Goal: Information Seeking & Learning: Check status

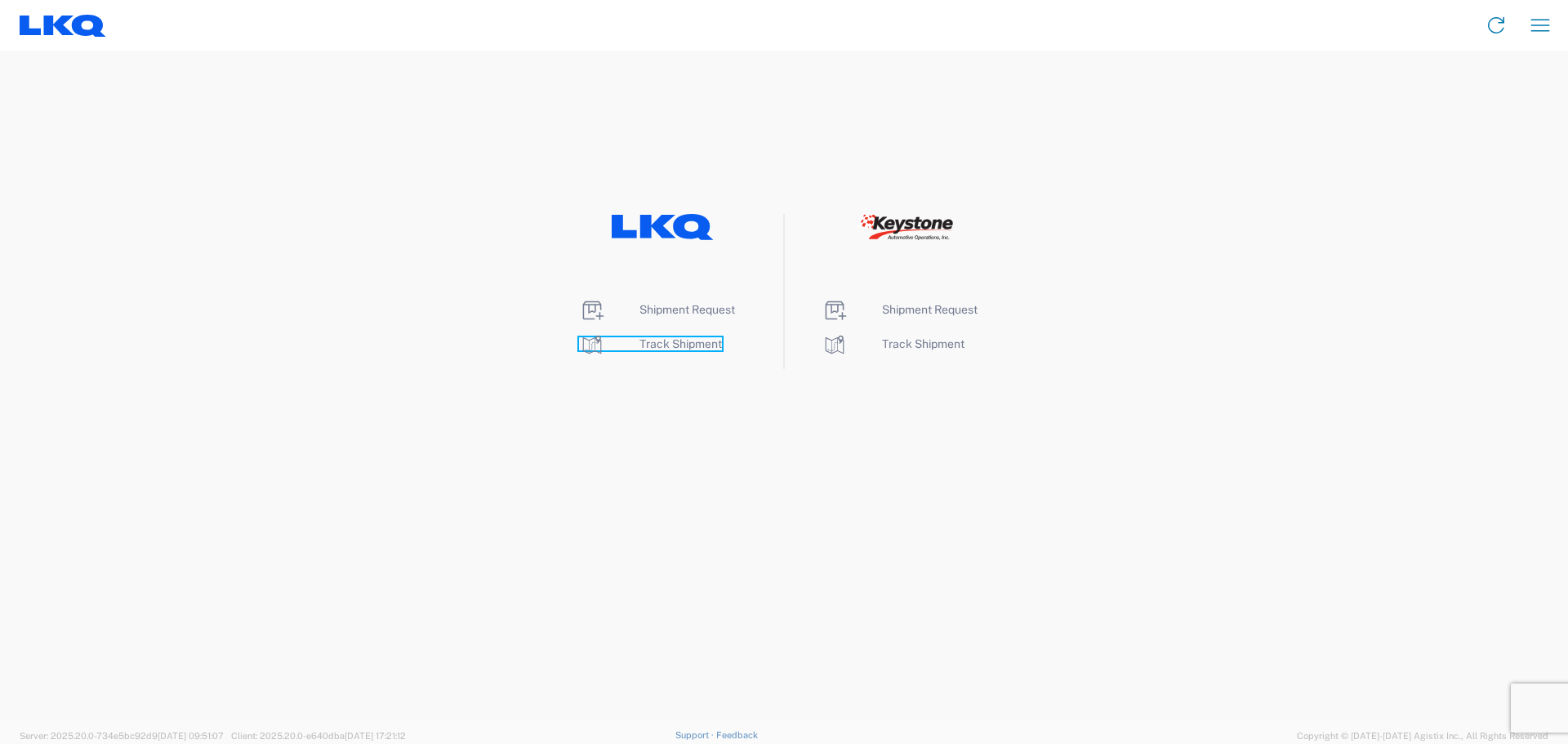
drag, startPoint x: 0, startPoint y: 0, endPoint x: 632, endPoint y: 345, distance: 720.0
click at [632, 345] on link "Track Shipment" at bounding box center [651, 343] width 143 height 13
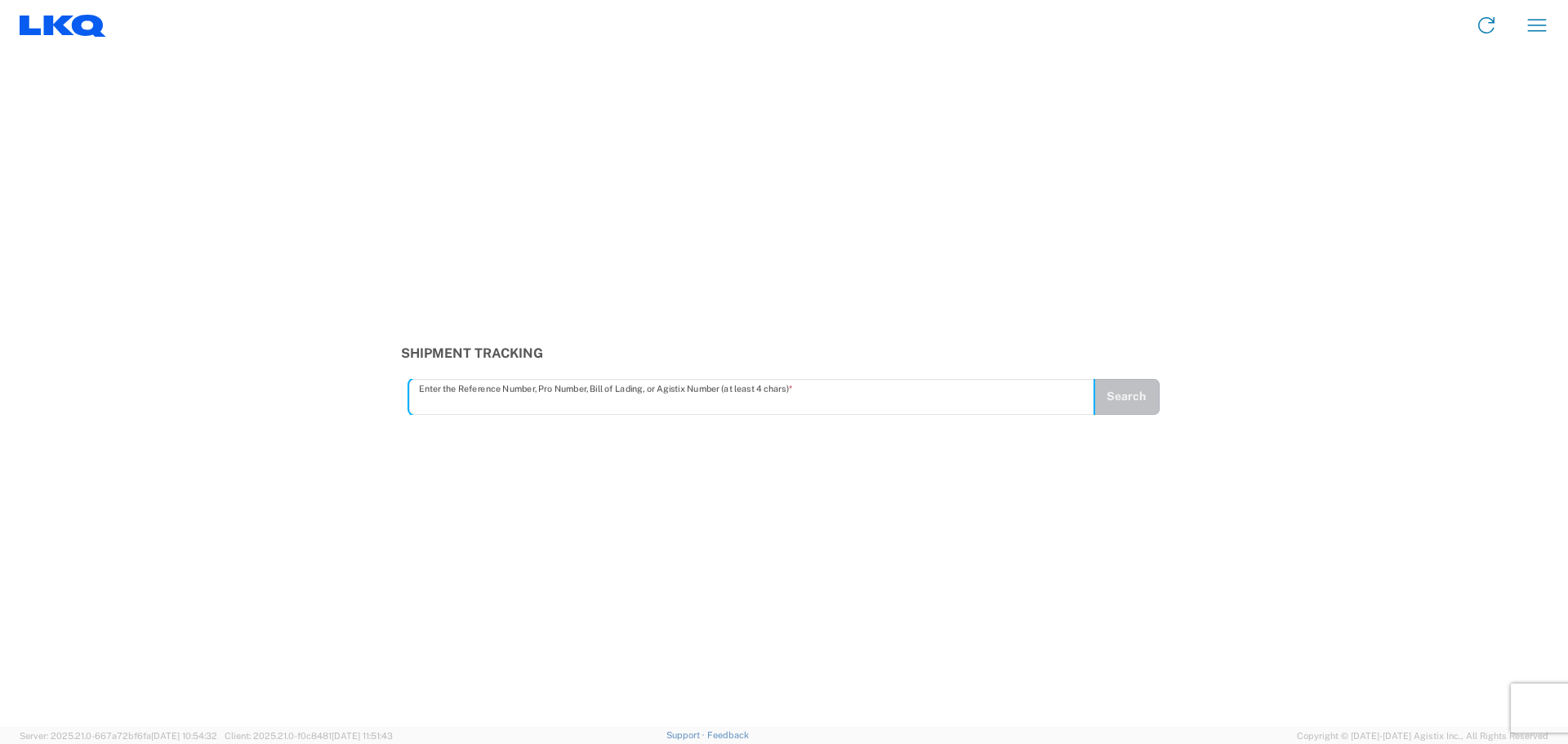
click at [488, 401] on input "text" at bounding box center [752, 396] width 666 height 28
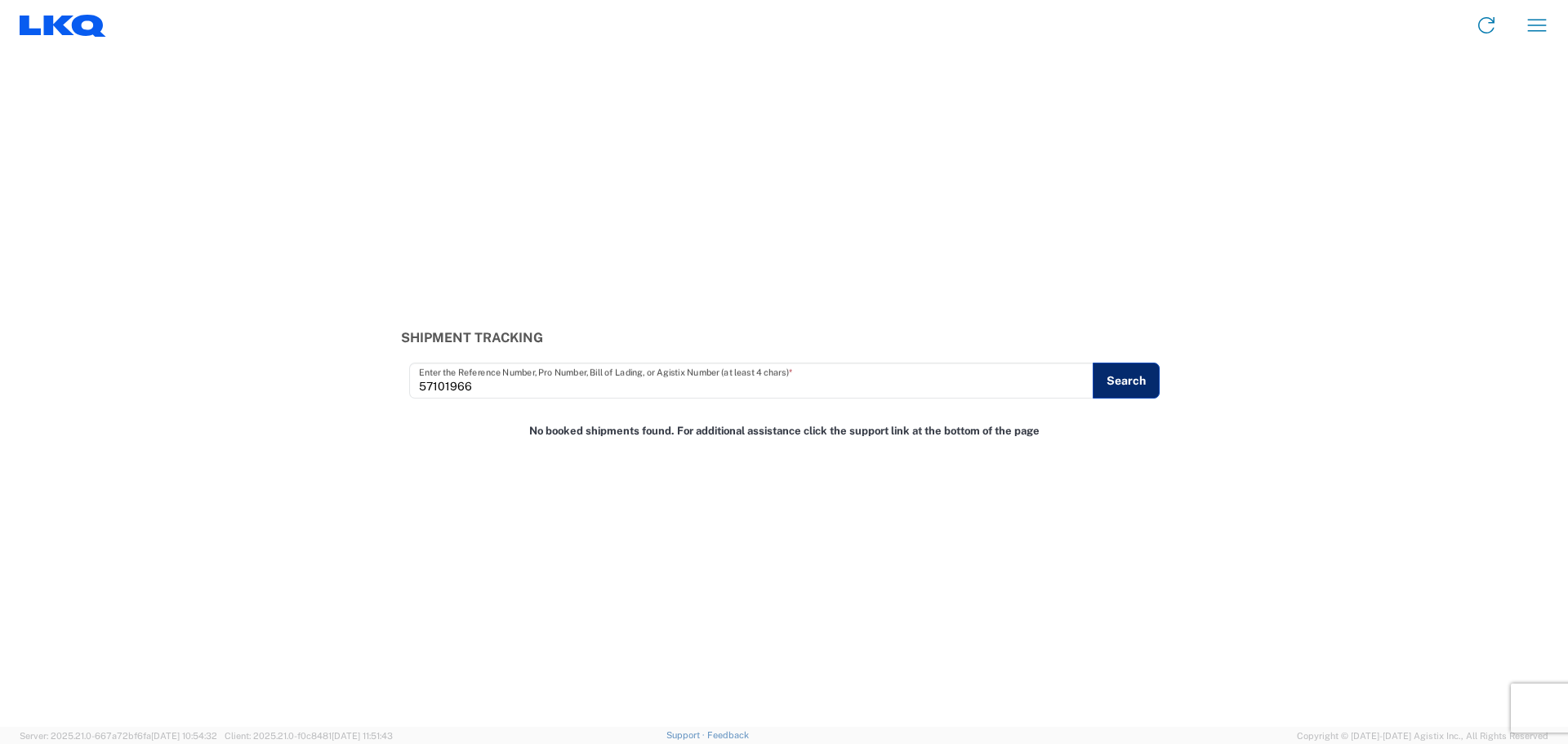
click at [1149, 390] on button "Search" at bounding box center [1126, 381] width 67 height 36
click at [1110, 374] on button "Search" at bounding box center [1126, 381] width 67 height 36
click at [538, 388] on input "57101966" at bounding box center [752, 381] width 666 height 28
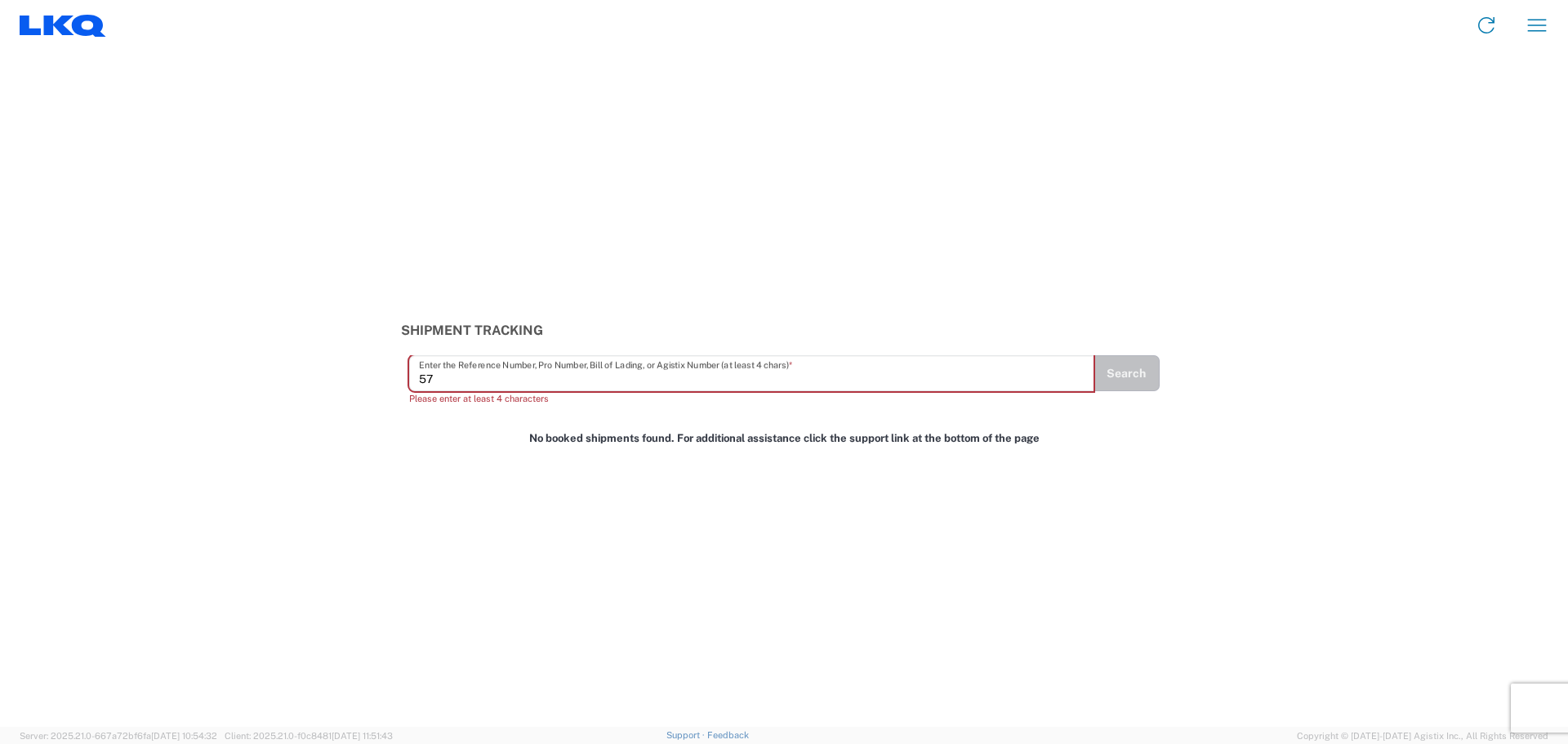
type input "5"
paste input "57101966"
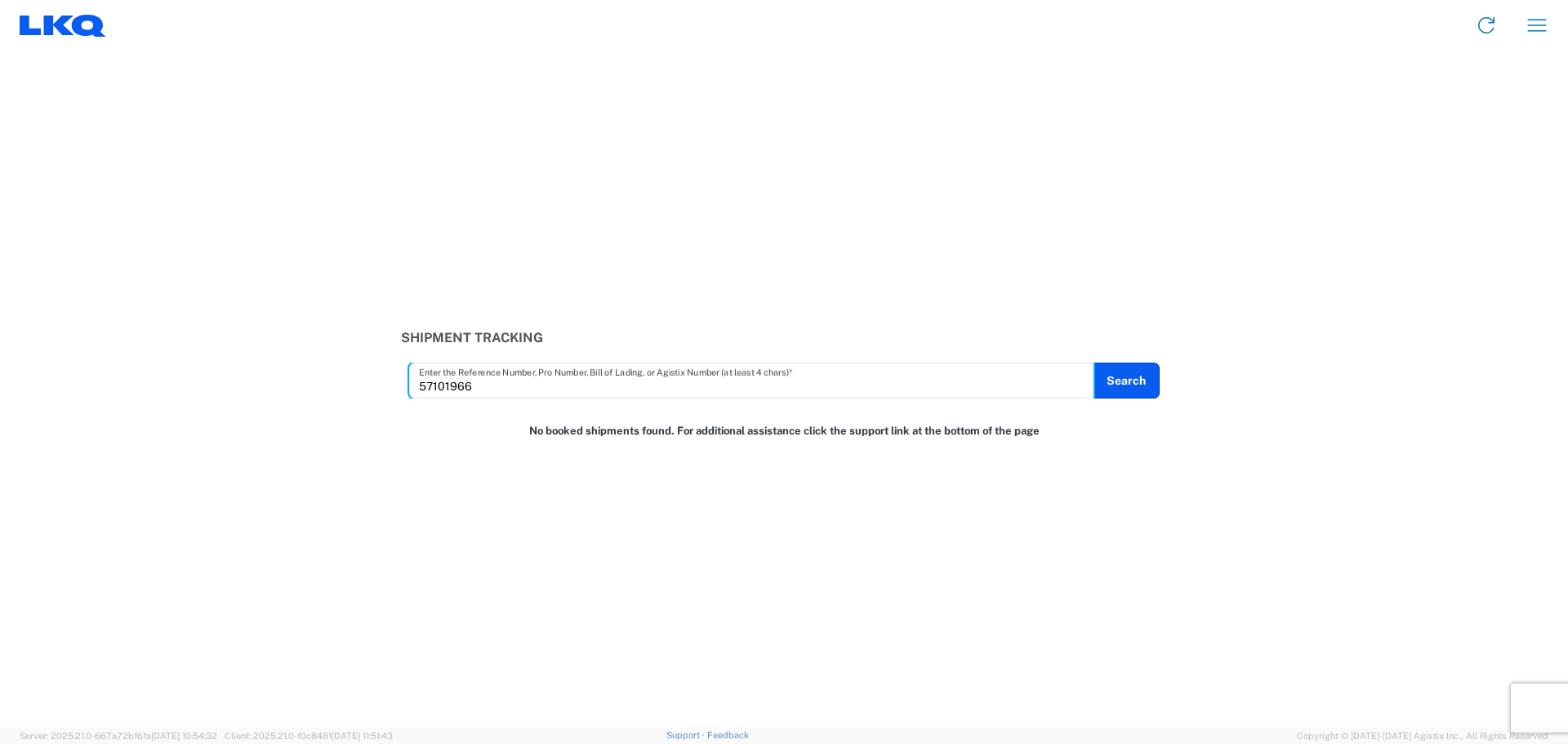
click at [523, 386] on input "57101966" at bounding box center [752, 381] width 666 height 28
type input "5"
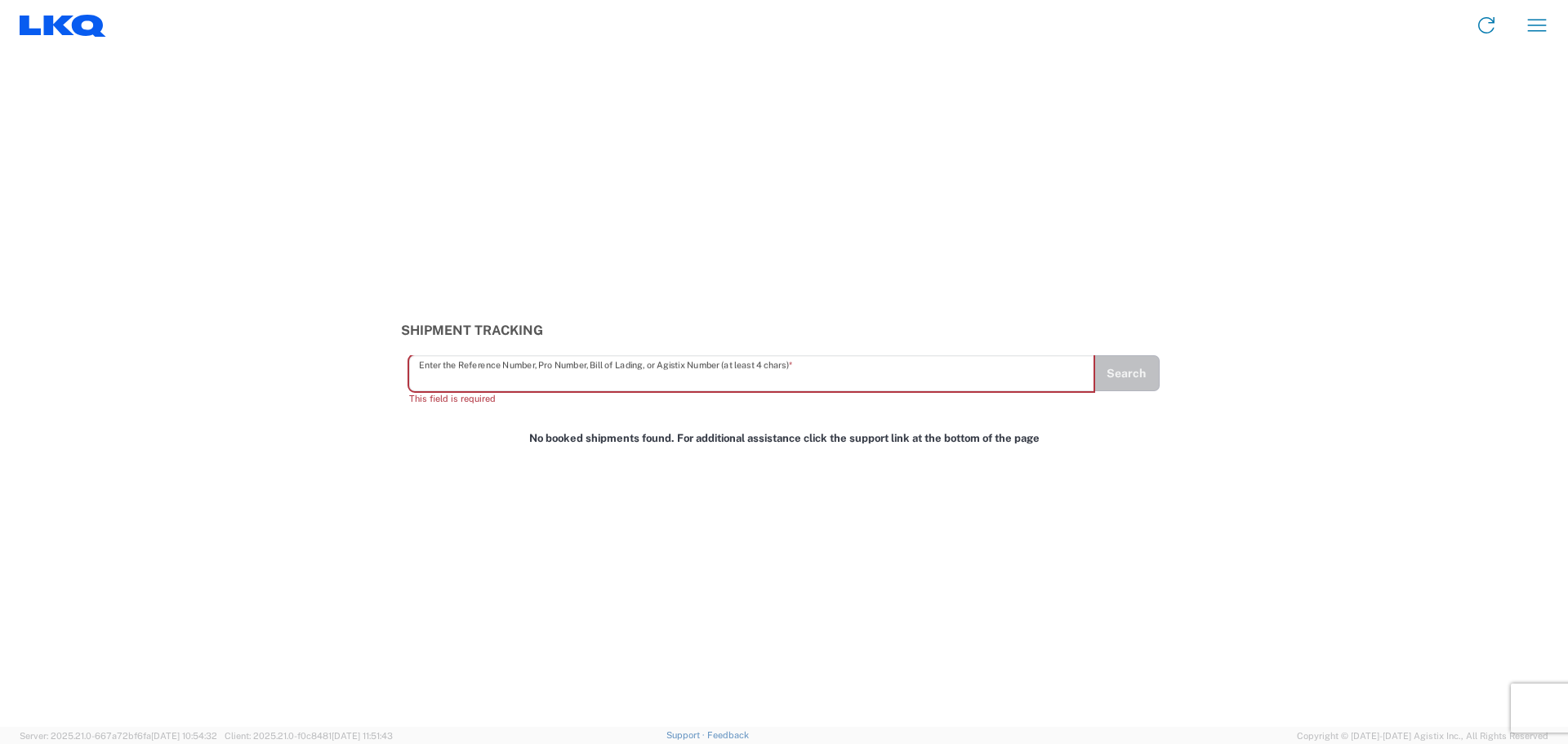
paste input "57101966"
type input "57101966"
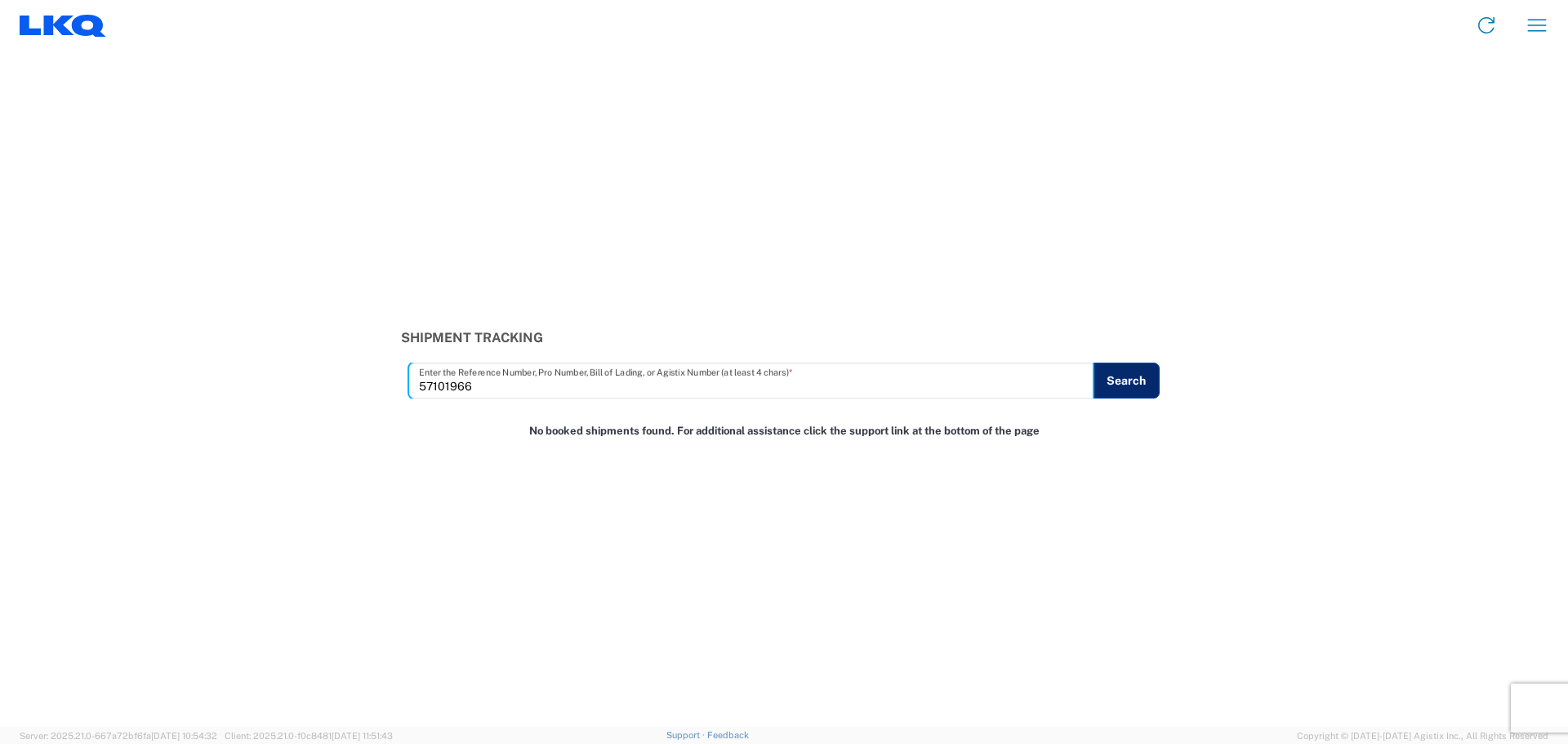
click at [1125, 374] on button "Search" at bounding box center [1126, 381] width 67 height 36
